Goal: Use online tool/utility: Utilize a website feature to perform a specific function

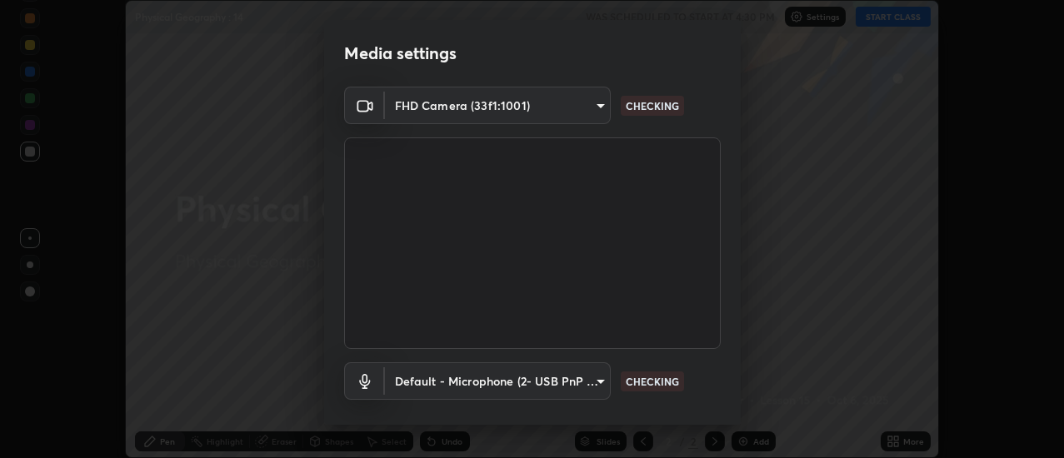
scroll to position [88, 0]
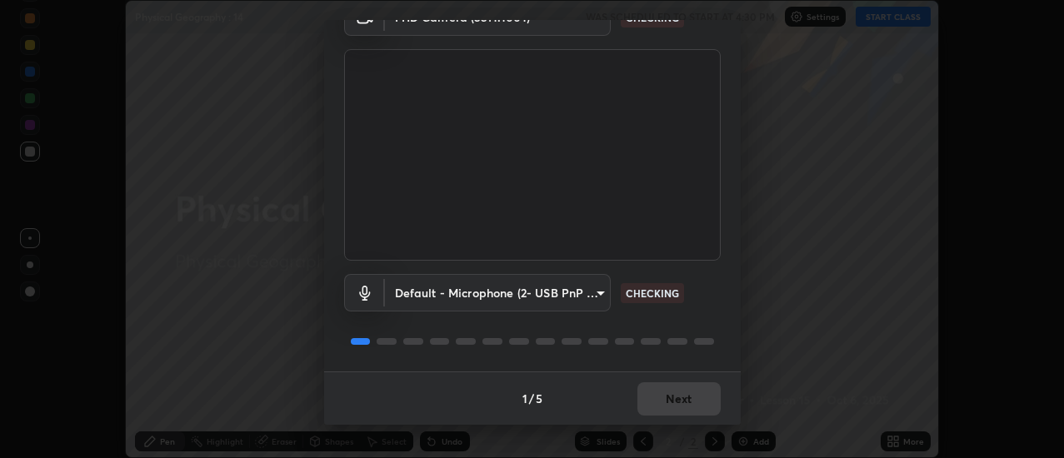
click at [664, 403] on div "1 / 5 Next" at bounding box center [532, 398] width 417 height 53
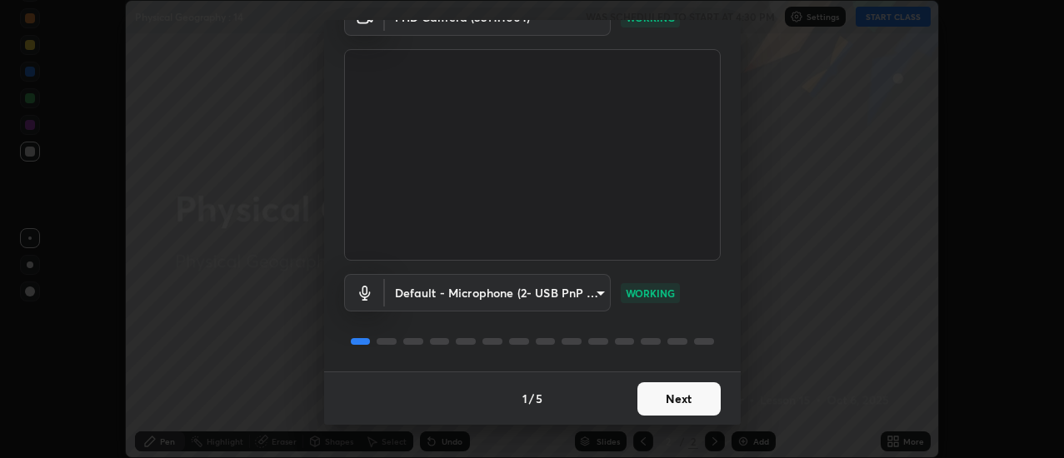
click at [699, 403] on button "Next" at bounding box center [679, 399] width 83 height 33
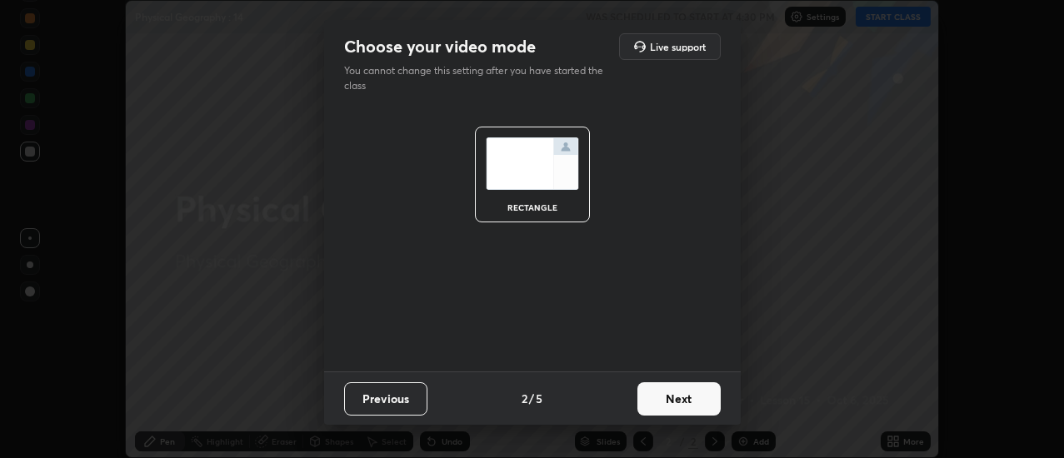
scroll to position [0, 0]
click at [698, 401] on button "Next" at bounding box center [679, 399] width 83 height 33
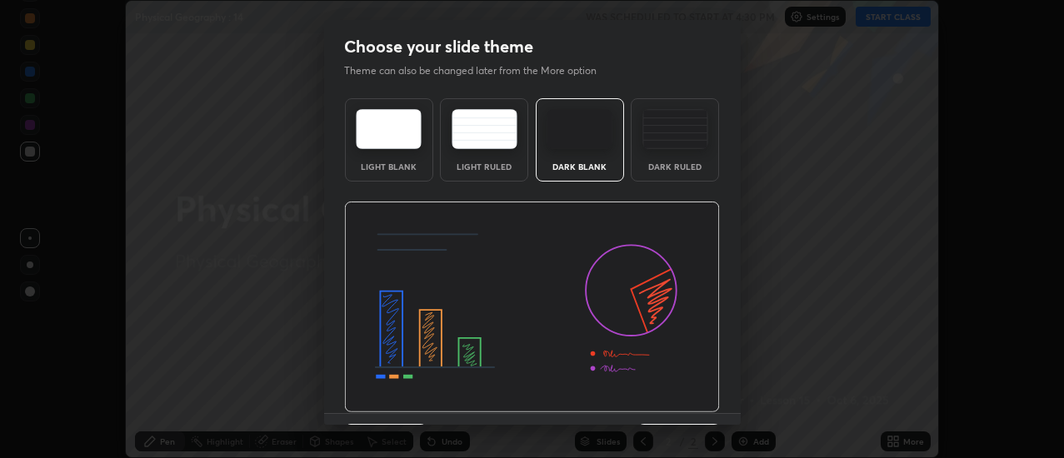
click at [698, 398] on img at bounding box center [532, 308] width 376 height 212
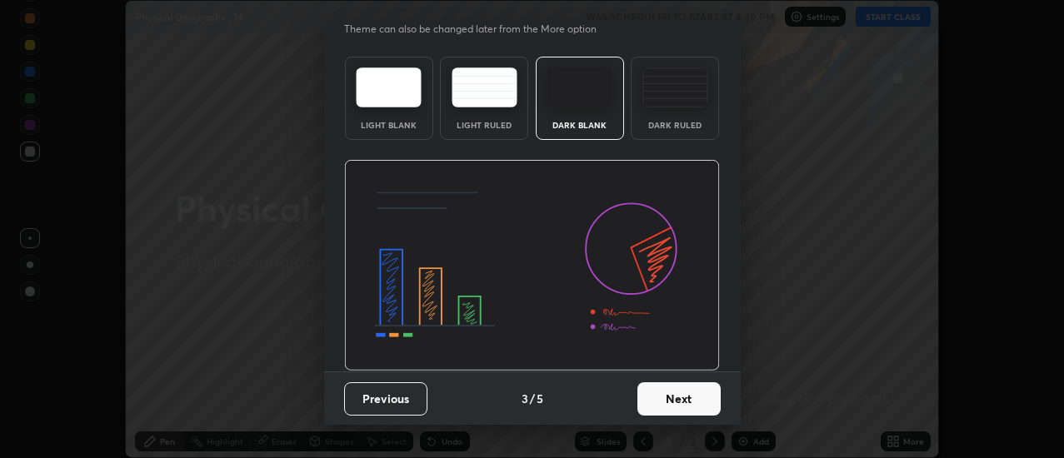
click at [742, 313] on div "Choose your slide theme Theme can also be changed later from the More option Li…" at bounding box center [532, 229] width 1064 height 458
click at [703, 402] on button "Next" at bounding box center [679, 399] width 83 height 33
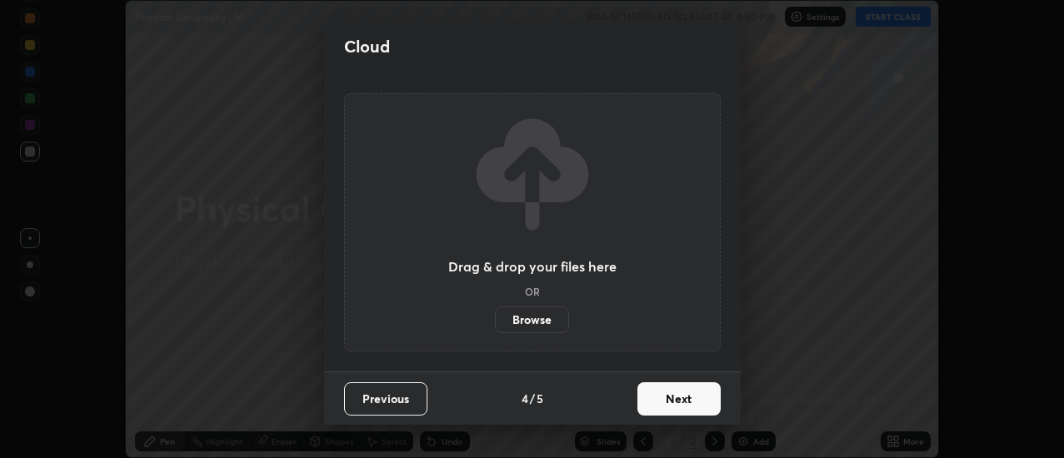
click at [701, 400] on button "Next" at bounding box center [679, 399] width 83 height 33
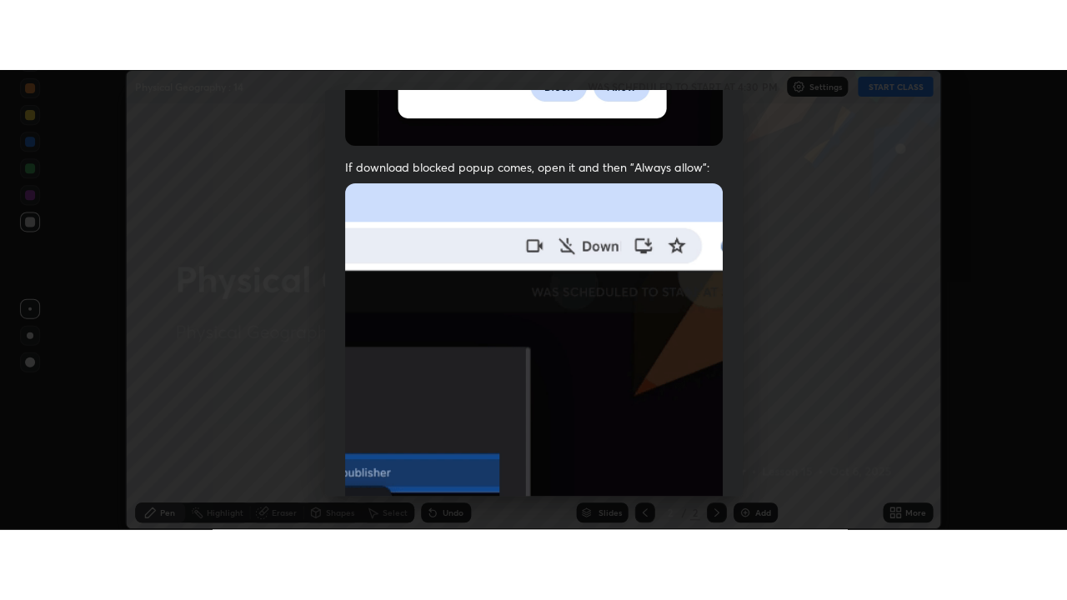
scroll to position [428, 0]
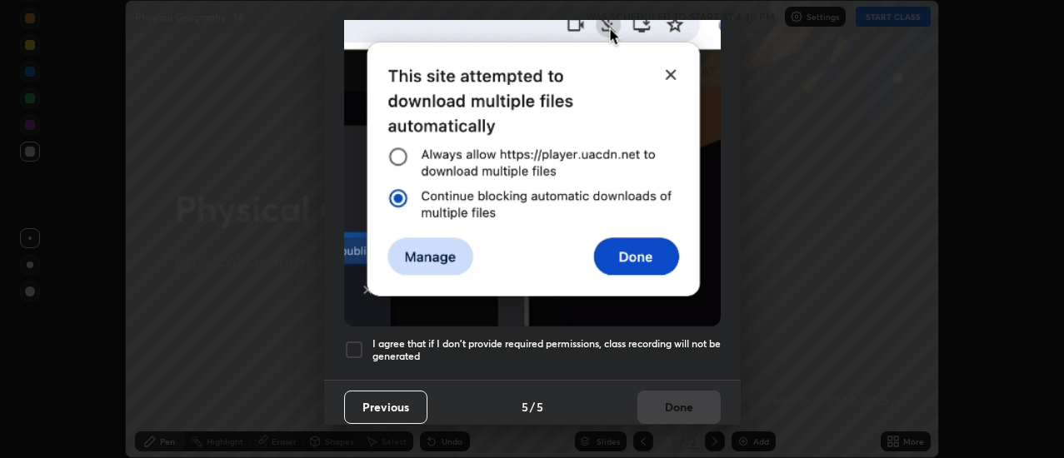
click at [358, 340] on div at bounding box center [354, 350] width 20 height 20
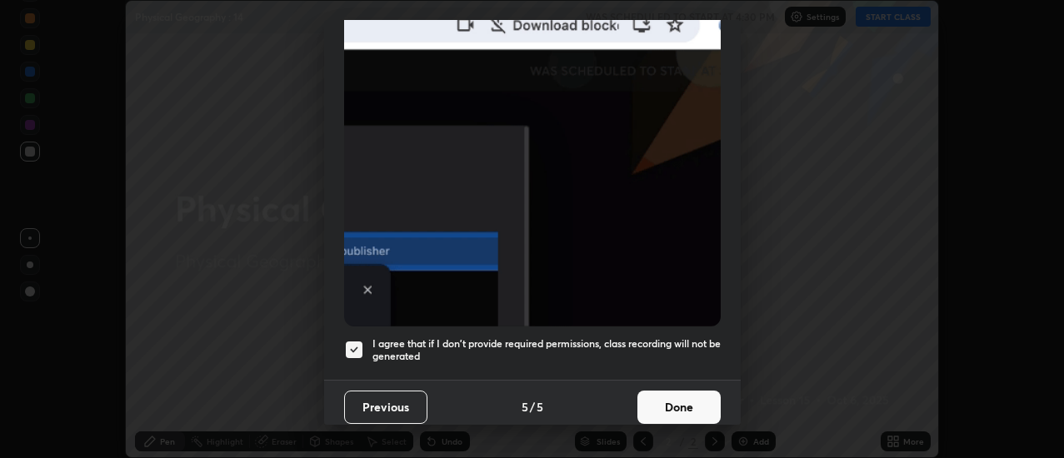
click at [689, 402] on button "Done" at bounding box center [679, 407] width 83 height 33
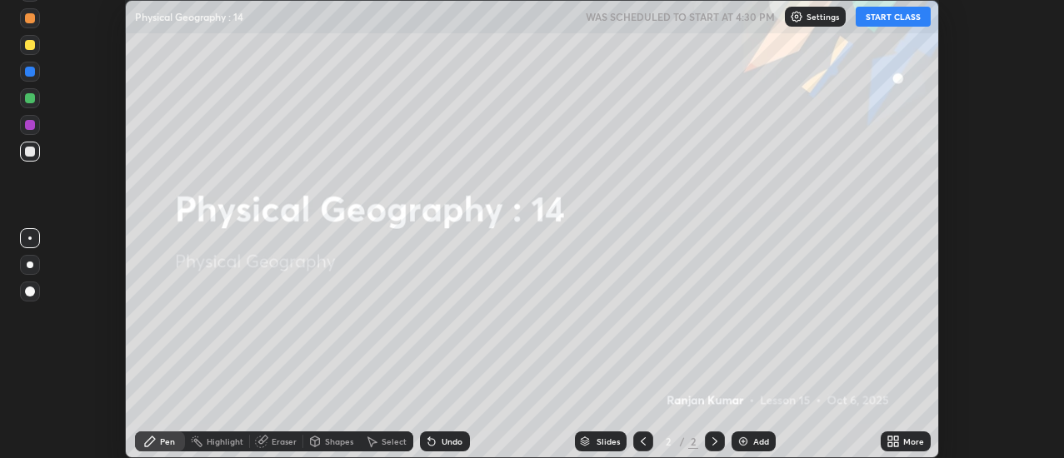
click at [893, 438] on icon at bounding box center [891, 439] width 4 height 4
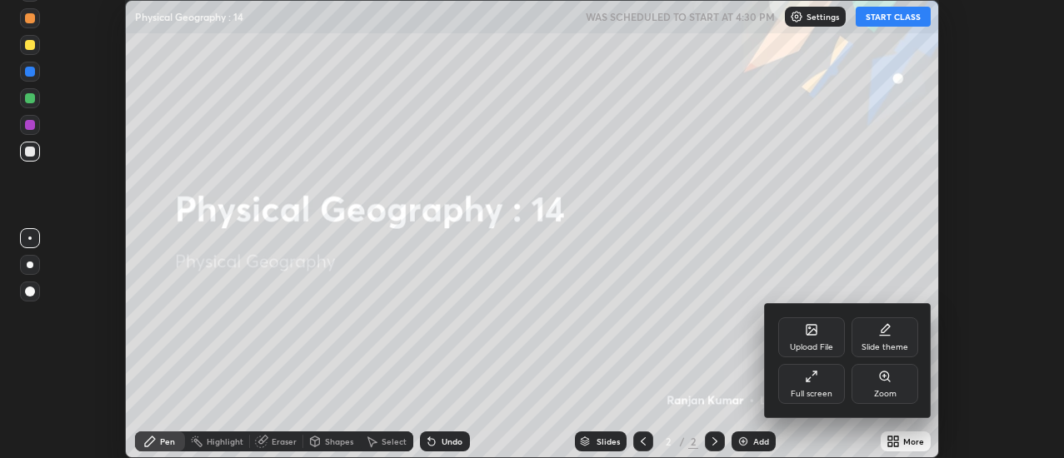
click at [831, 386] on div "Full screen" at bounding box center [812, 384] width 67 height 40
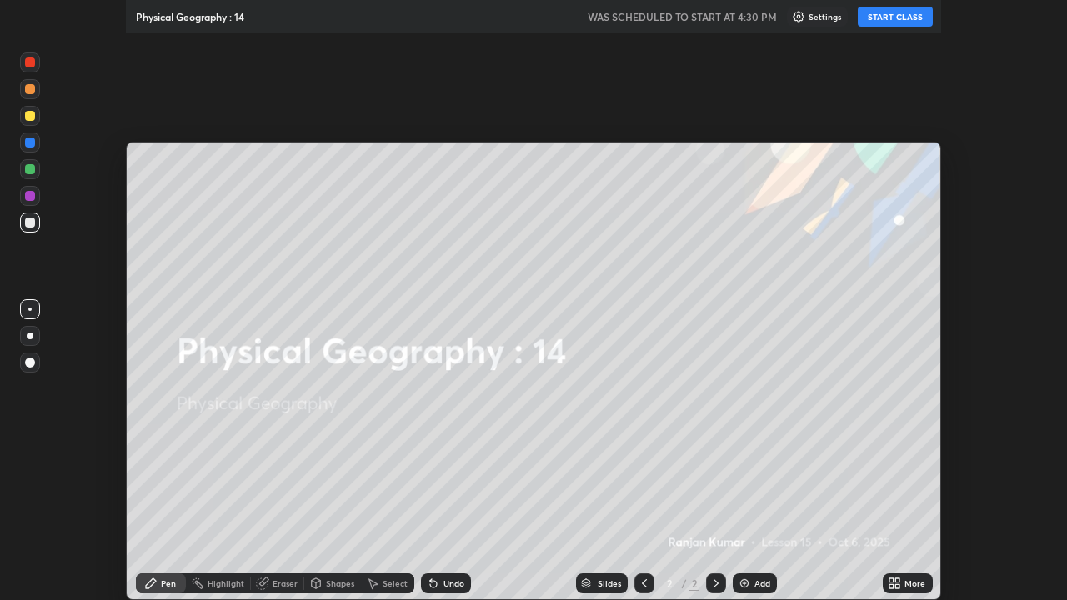
scroll to position [600, 1067]
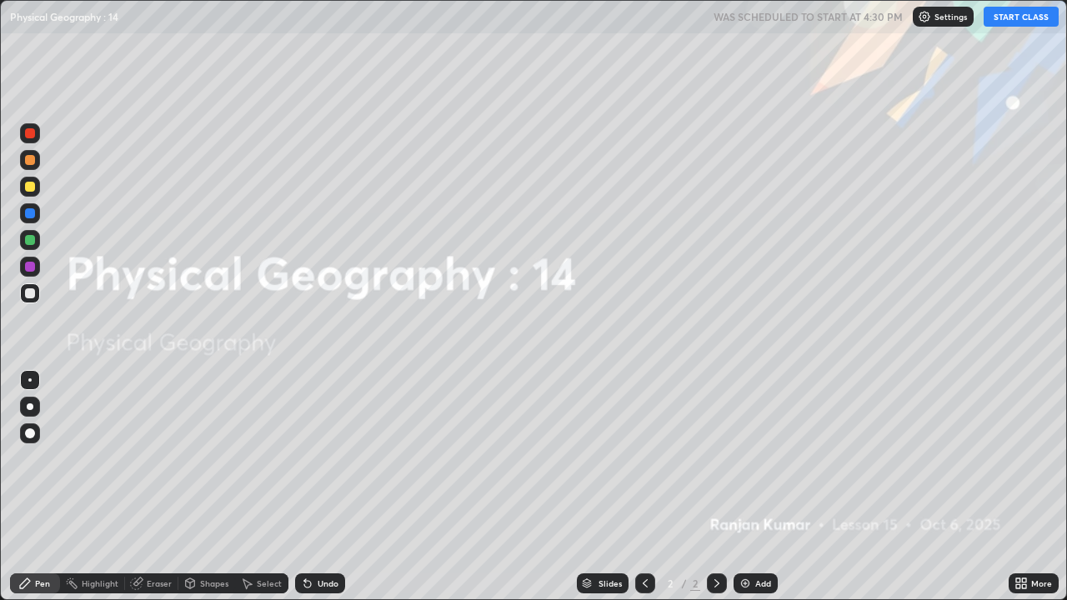
click at [1026, 23] on button "START CLASS" at bounding box center [1021, 17] width 75 height 20
click at [755, 458] on div "Add" at bounding box center [763, 583] width 16 height 8
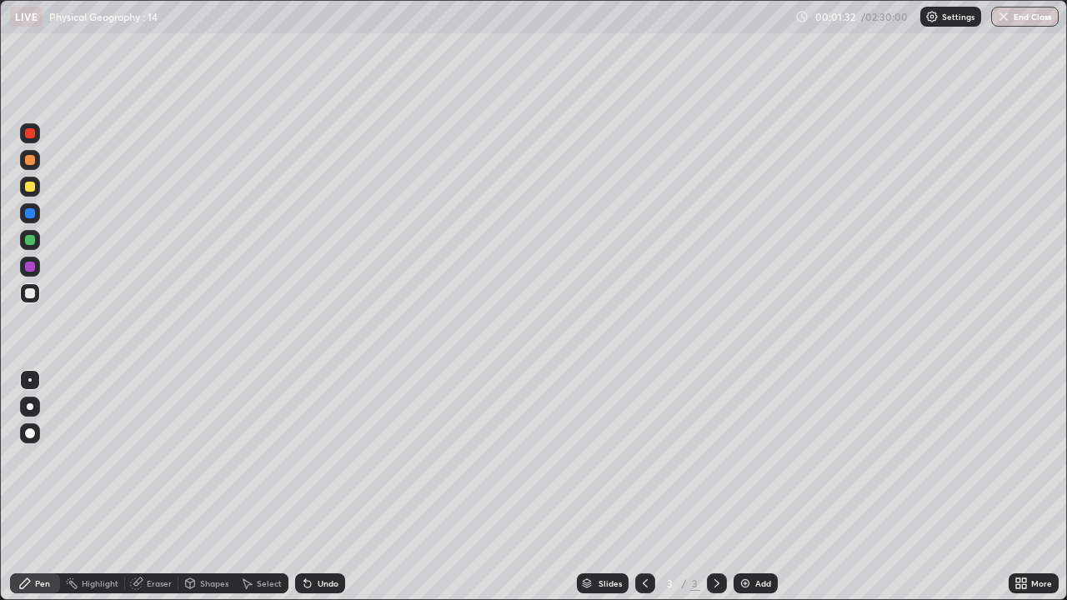
click at [320, 458] on div "Undo" at bounding box center [328, 583] width 21 height 8
click at [323, 458] on div "Undo" at bounding box center [328, 583] width 21 height 8
click at [325, 458] on div "Undo" at bounding box center [328, 583] width 21 height 8
click at [328, 458] on div "Undo" at bounding box center [328, 583] width 21 height 8
click at [325, 458] on div "Undo" at bounding box center [328, 583] width 21 height 8
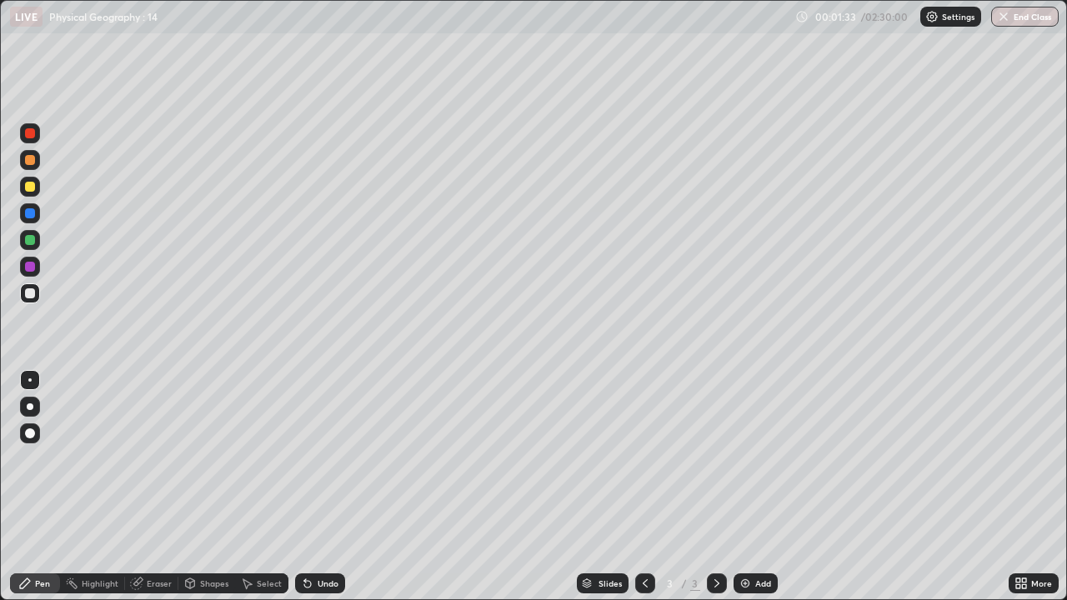
click at [327, 458] on div "Undo" at bounding box center [328, 583] width 21 height 8
click at [325, 458] on div "Undo" at bounding box center [328, 583] width 21 height 8
click at [328, 458] on div "Undo" at bounding box center [328, 583] width 21 height 8
click at [323, 458] on div "Undo" at bounding box center [320, 584] width 50 height 20
click at [323, 458] on div "Undo" at bounding box center [328, 583] width 21 height 8
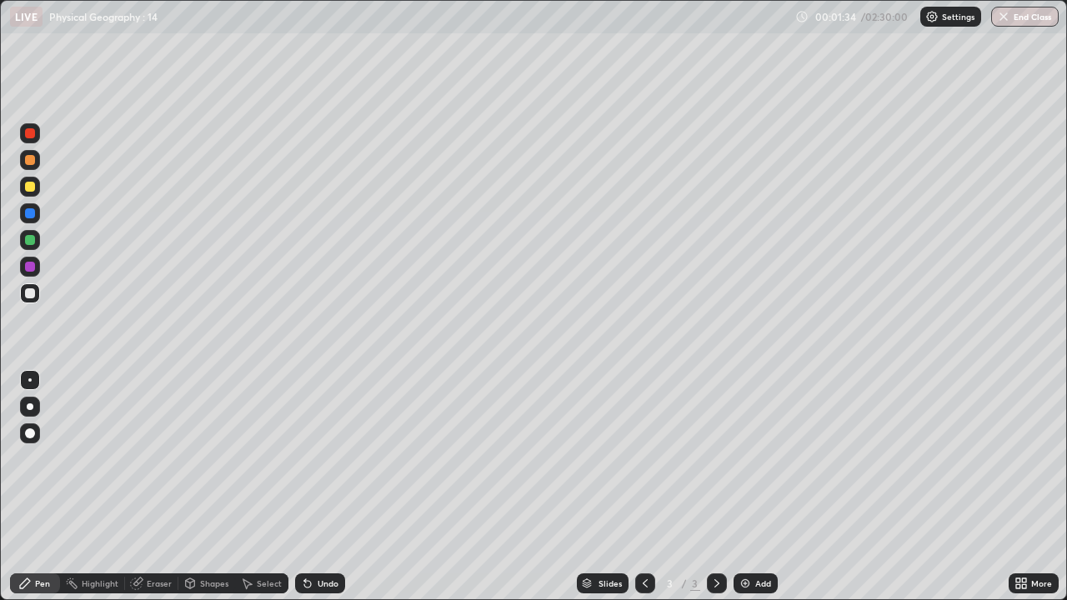
click at [328, 458] on div "Undo" at bounding box center [320, 584] width 50 height 20
click at [333, 458] on div "Undo" at bounding box center [320, 584] width 50 height 20
click at [323, 458] on div "Undo" at bounding box center [320, 584] width 50 height 20
click at [318, 458] on div "Undo" at bounding box center [328, 583] width 21 height 8
click at [329, 458] on div "Undo" at bounding box center [320, 584] width 50 height 20
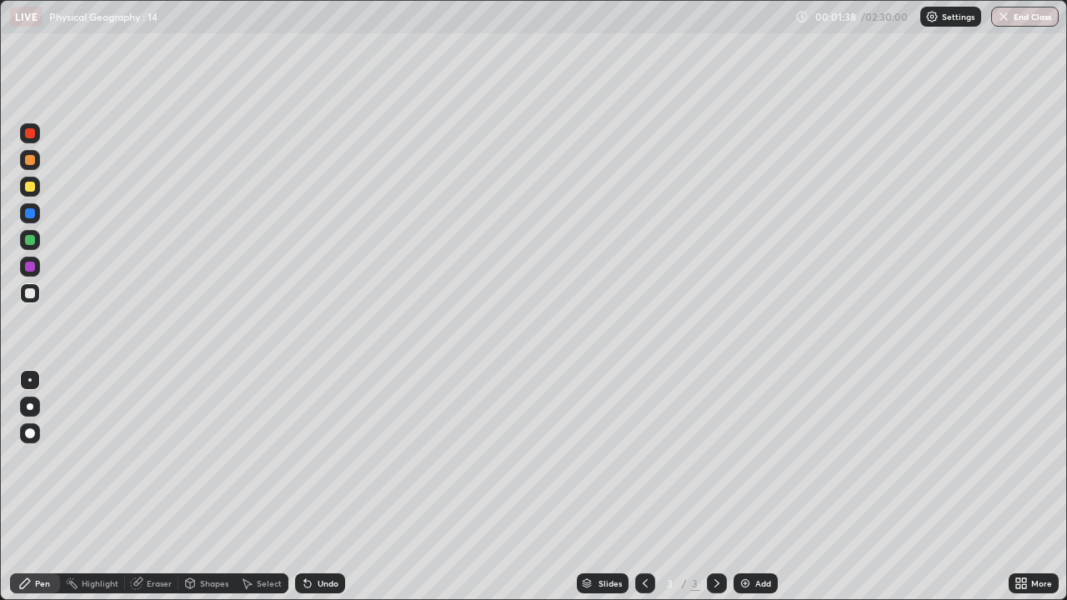
click at [328, 458] on div "Undo" at bounding box center [328, 583] width 21 height 8
click at [322, 458] on div "Undo" at bounding box center [320, 584] width 50 height 20
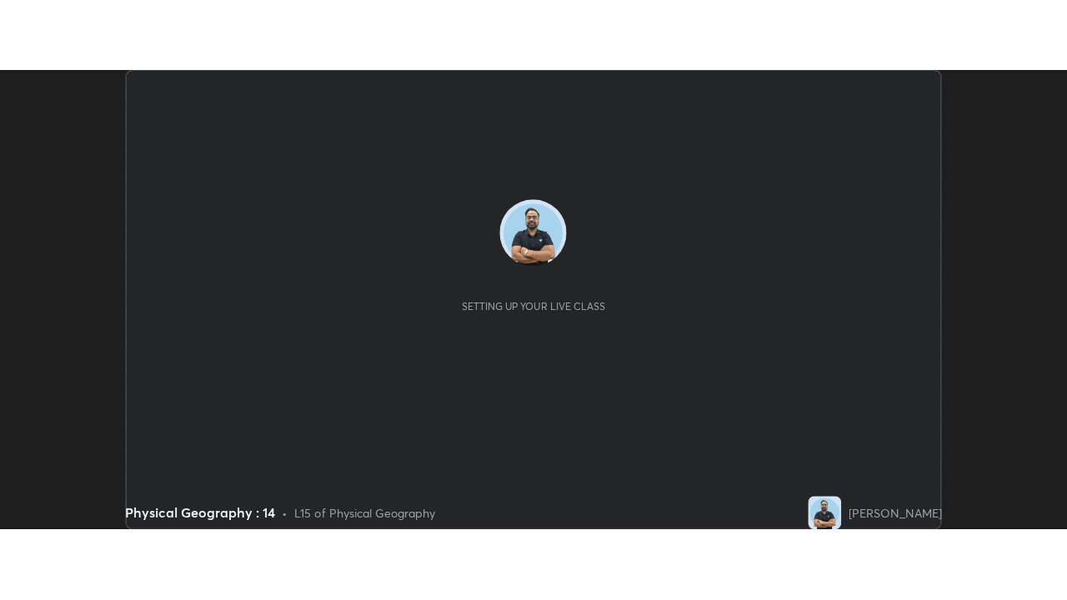
scroll to position [458, 1064]
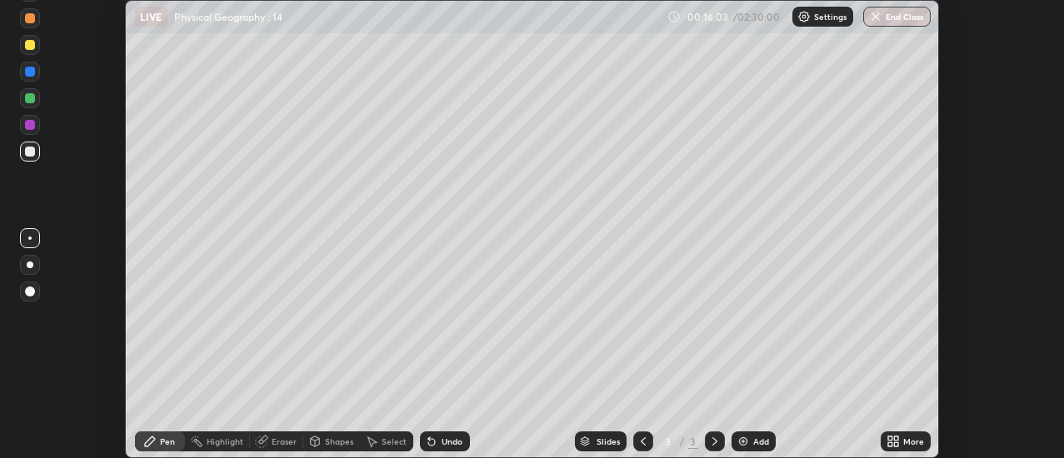
click at [897, 438] on icon at bounding box center [896, 439] width 4 height 4
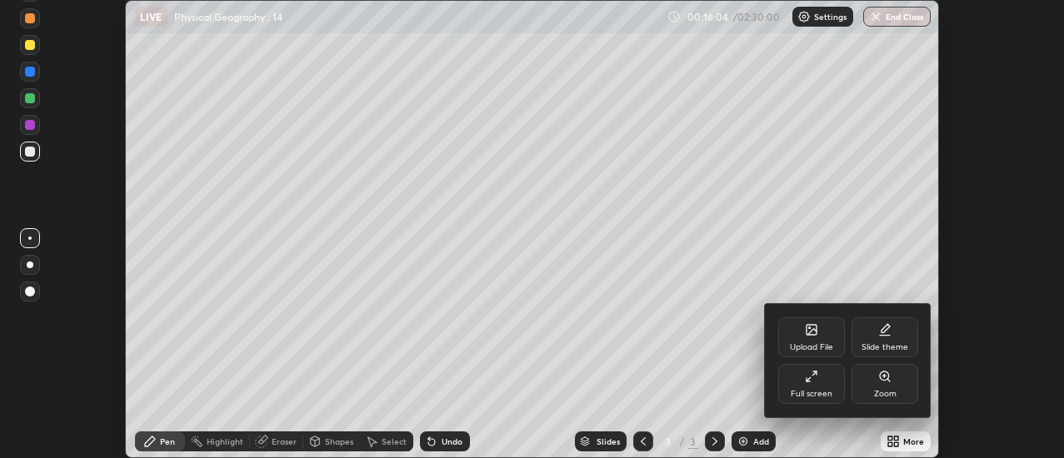
click at [822, 378] on div "Full screen" at bounding box center [812, 384] width 67 height 40
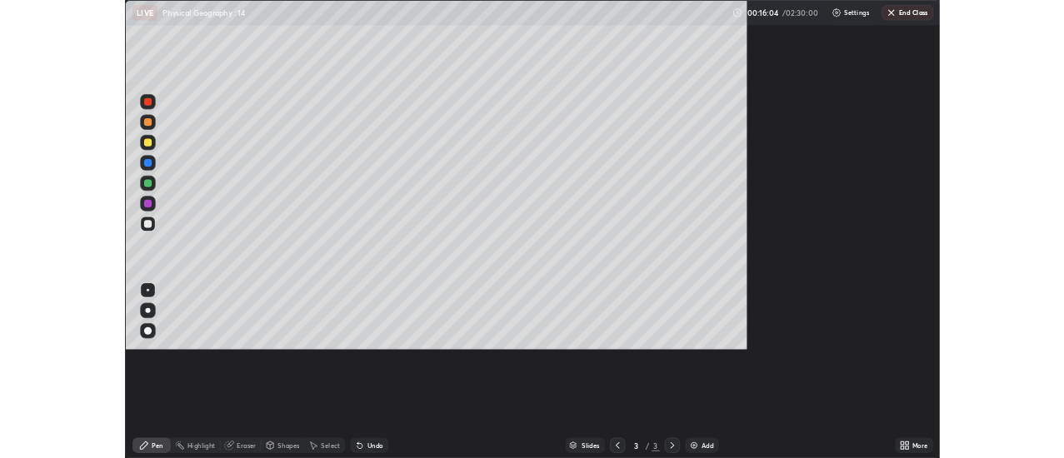
scroll to position [600, 1067]
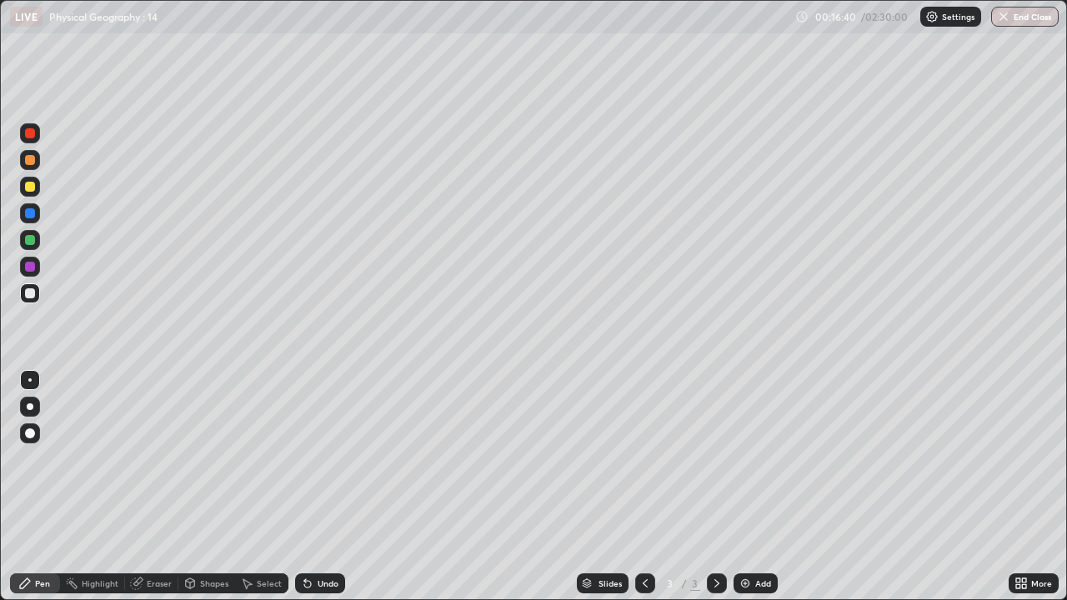
click at [160, 458] on div "Eraser" at bounding box center [159, 583] width 25 height 8
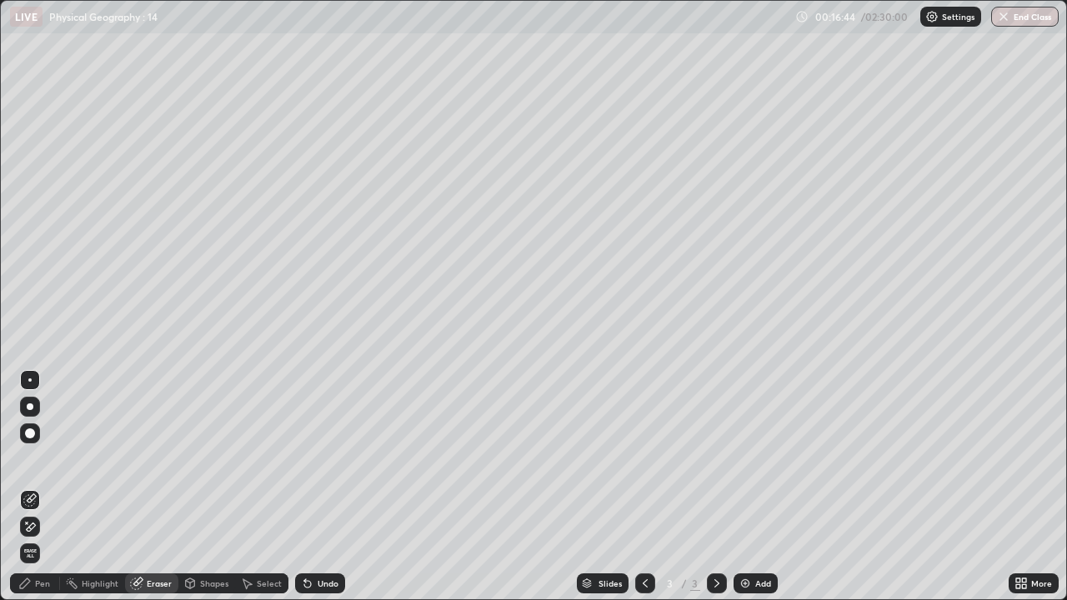
click at [50, 458] on div "Pen" at bounding box center [35, 584] width 50 height 20
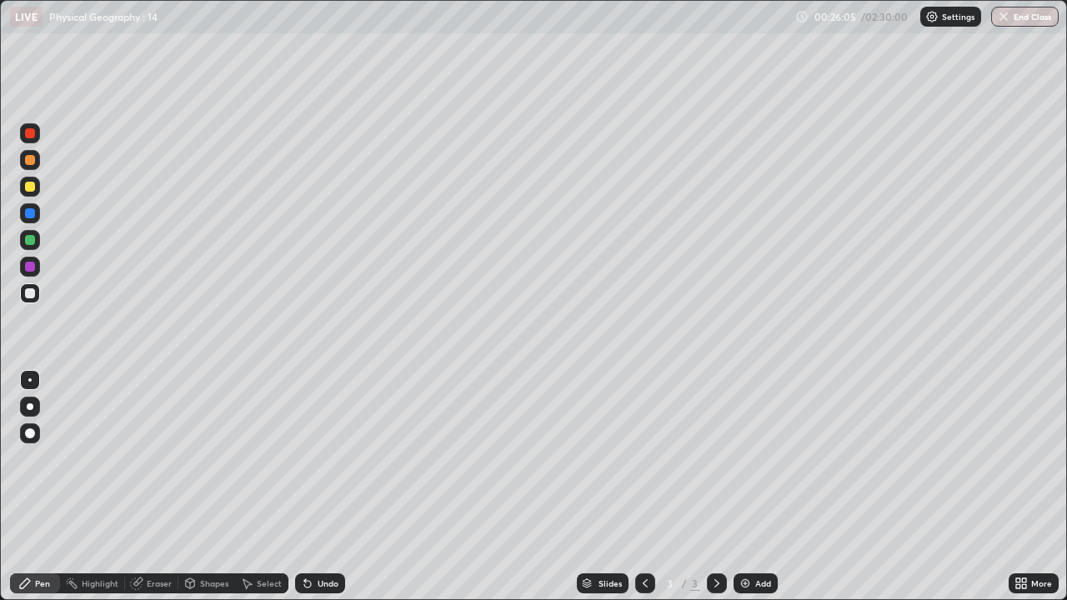
click at [765, 458] on div "Add" at bounding box center [763, 583] width 16 height 8
click at [761, 458] on div "Add" at bounding box center [763, 583] width 16 height 8
click at [1020, 458] on icon at bounding box center [1020, 583] width 13 height 13
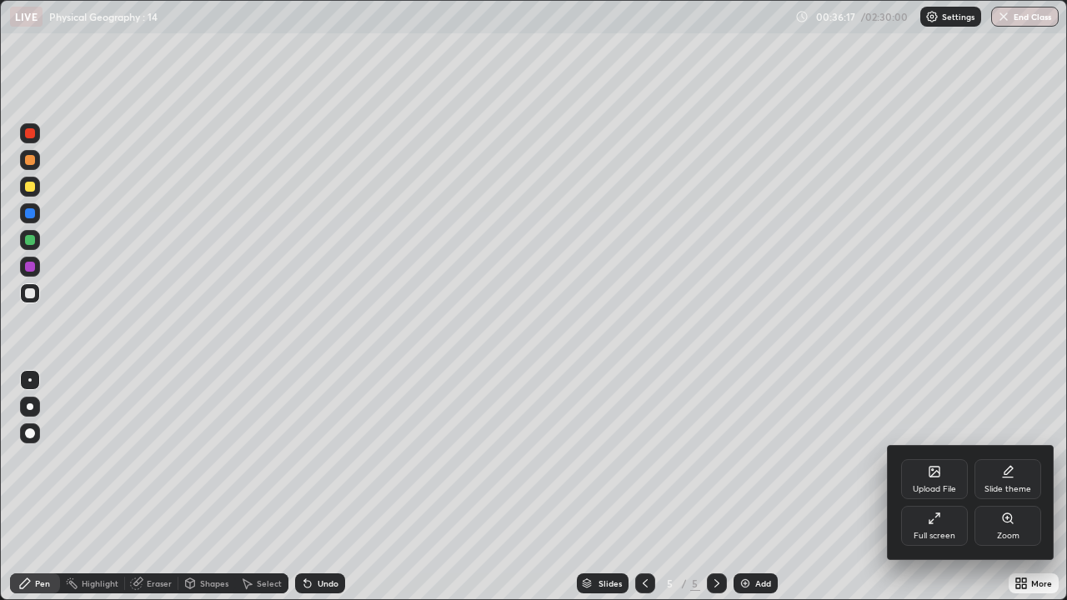
click at [942, 458] on div "Full screen" at bounding box center [935, 536] width 42 height 8
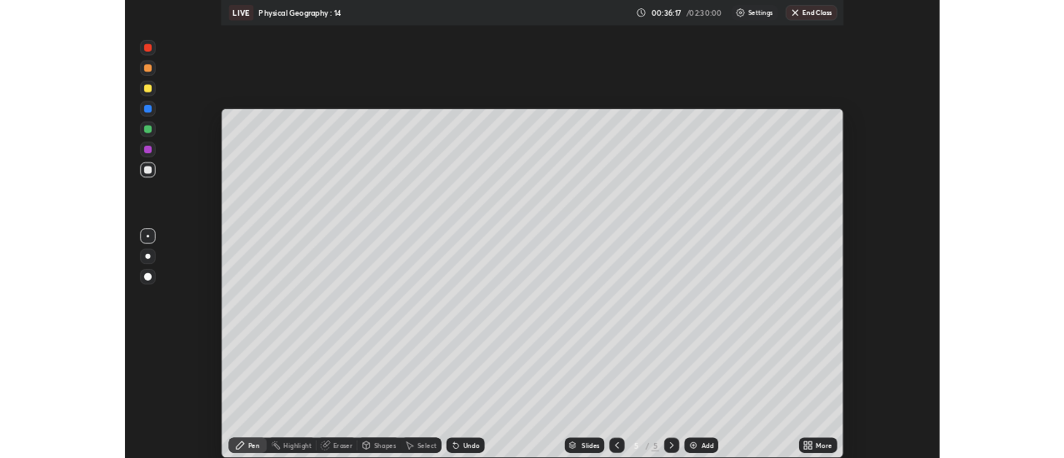
scroll to position [82900, 82294]
